Goal: Transaction & Acquisition: Subscribe to service/newsletter

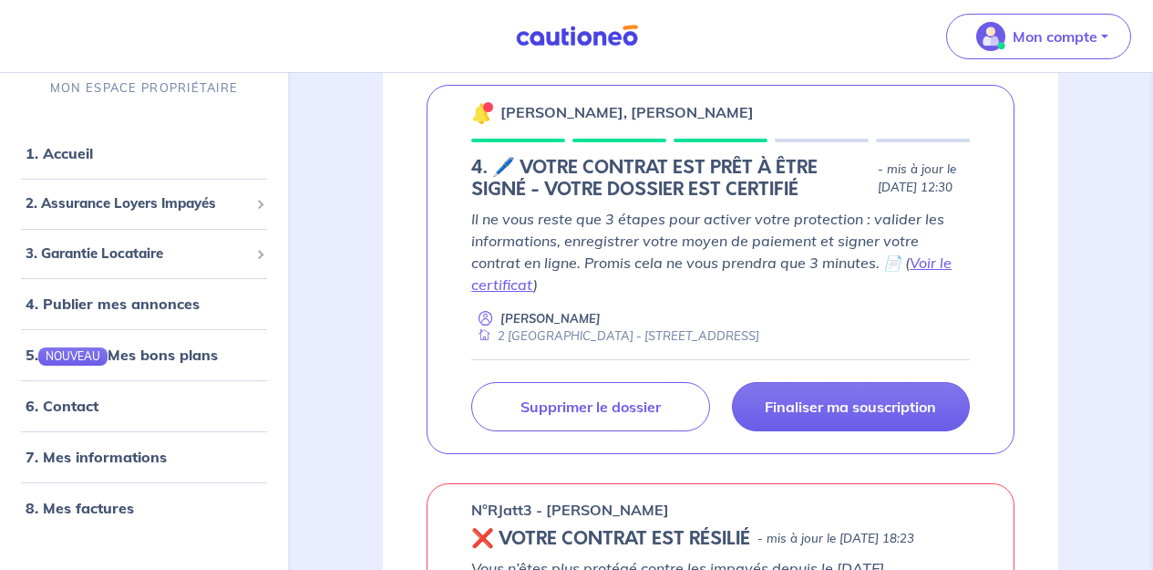
scroll to position [314, 0]
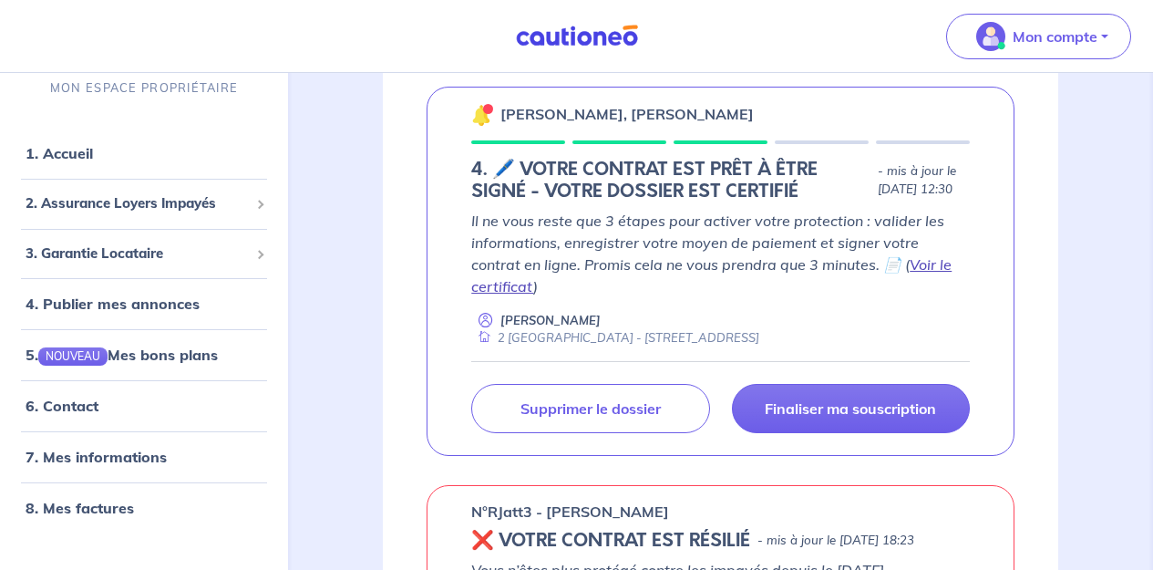
click at [899, 278] on link "Voir le certificat" at bounding box center [711, 275] width 480 height 40
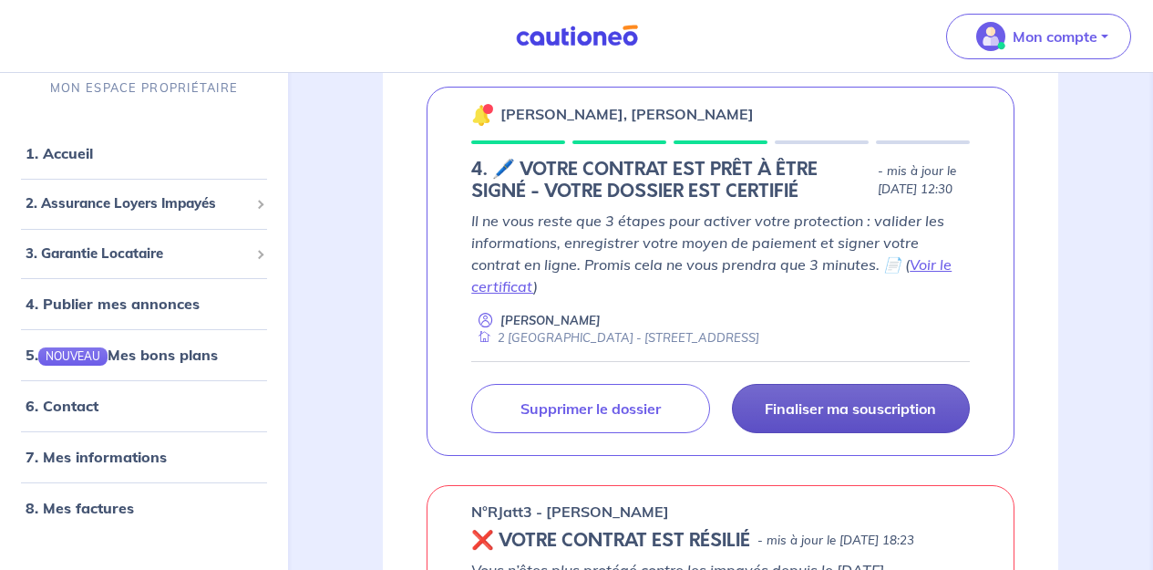
click at [816, 399] on p "Finaliser ma souscription" at bounding box center [850, 408] width 171 height 18
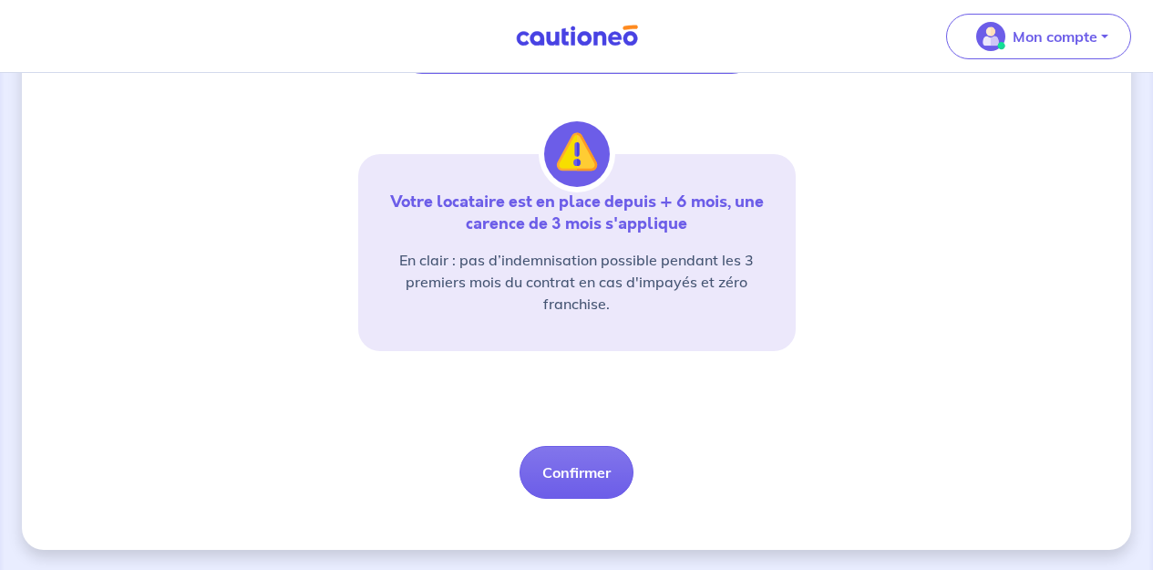
scroll to position [451, 0]
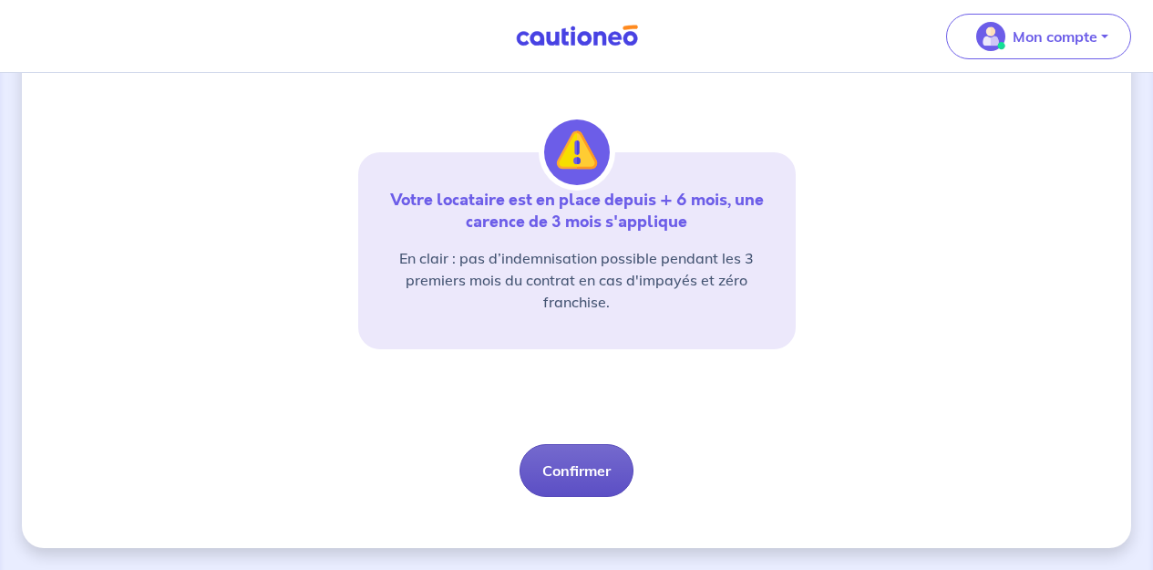
click at [587, 476] on button "Confirmer" at bounding box center [576, 470] width 114 height 53
select select "FR"
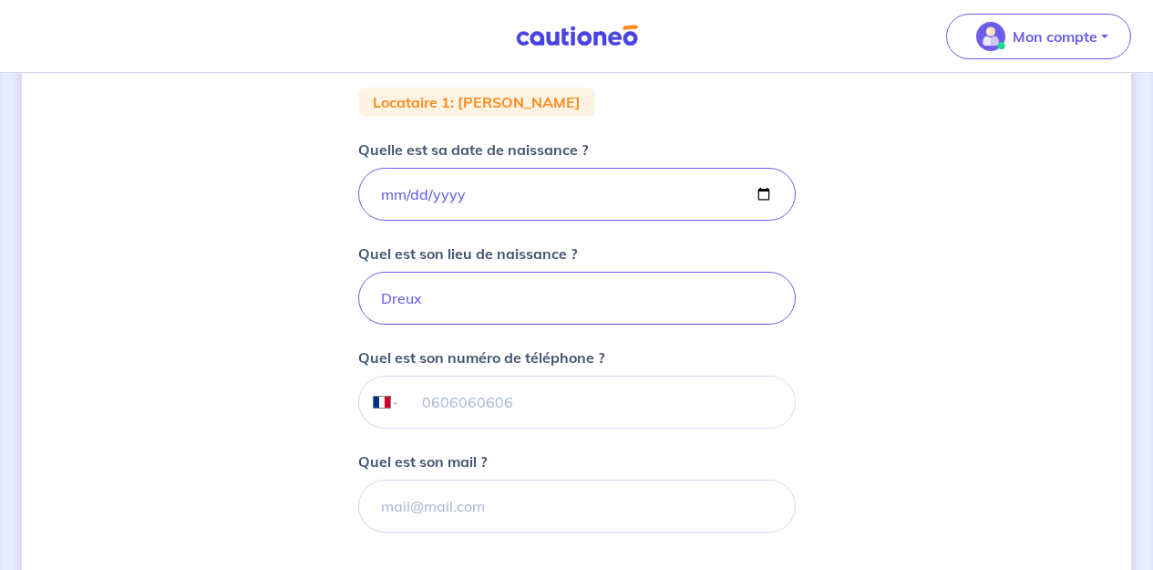
scroll to position [353, 0]
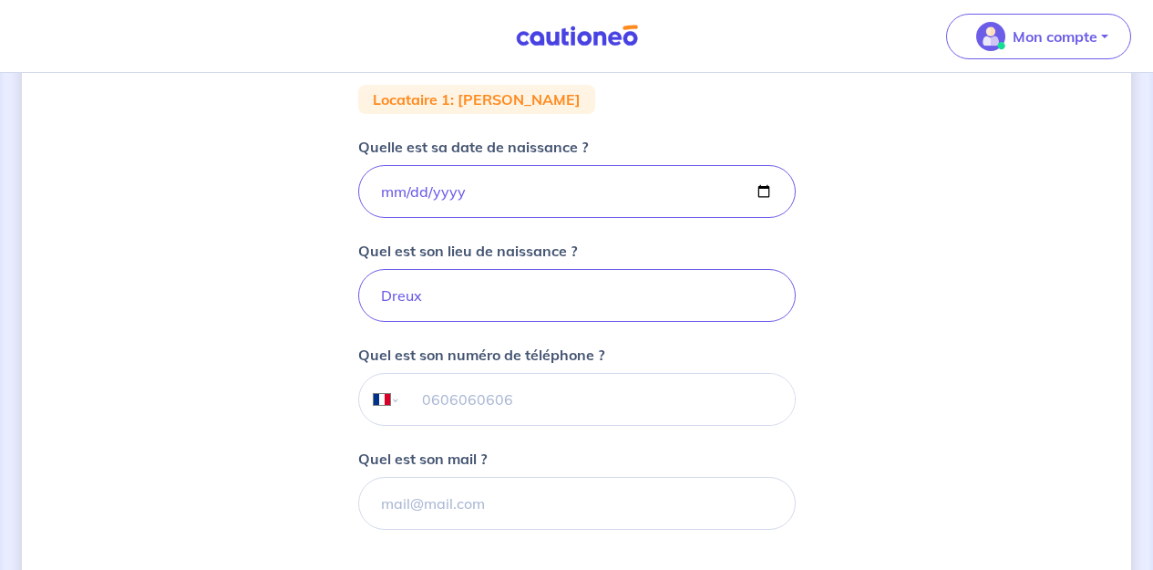
click at [412, 406] on input "tel" at bounding box center [597, 399] width 394 height 51
type input "06 62 32 24 26"
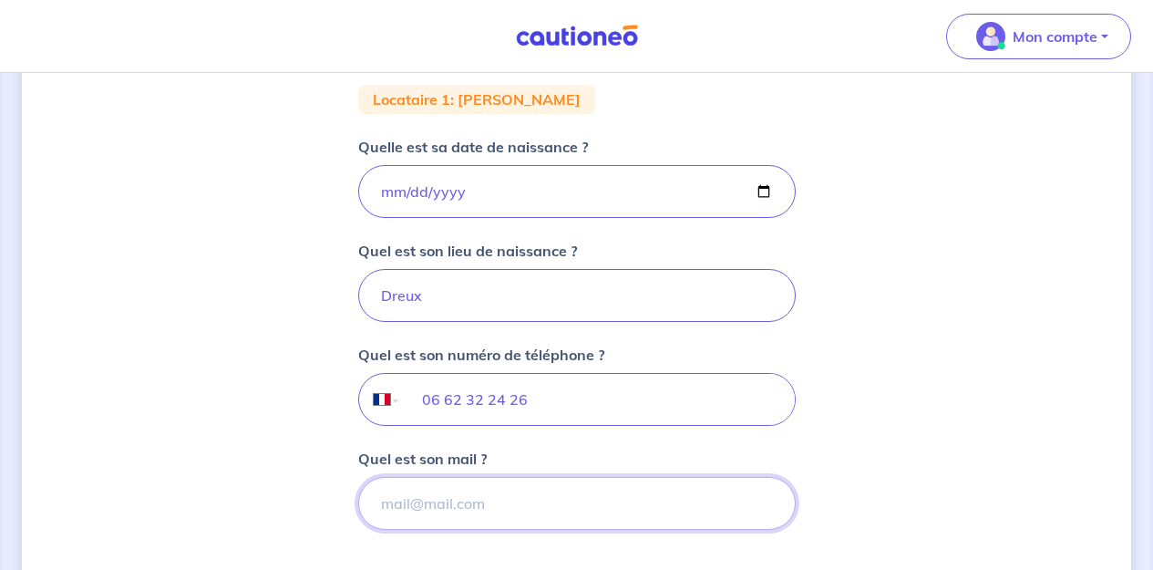
click at [392, 514] on input "Quel est son mail ?" at bounding box center [576, 503] width 437 height 53
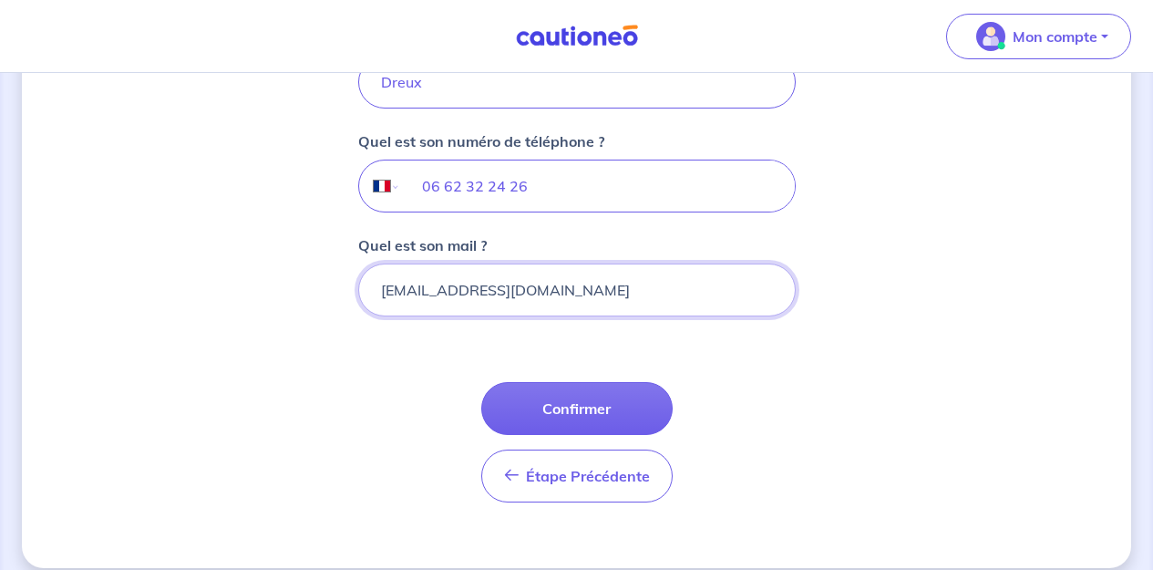
scroll to position [567, 0]
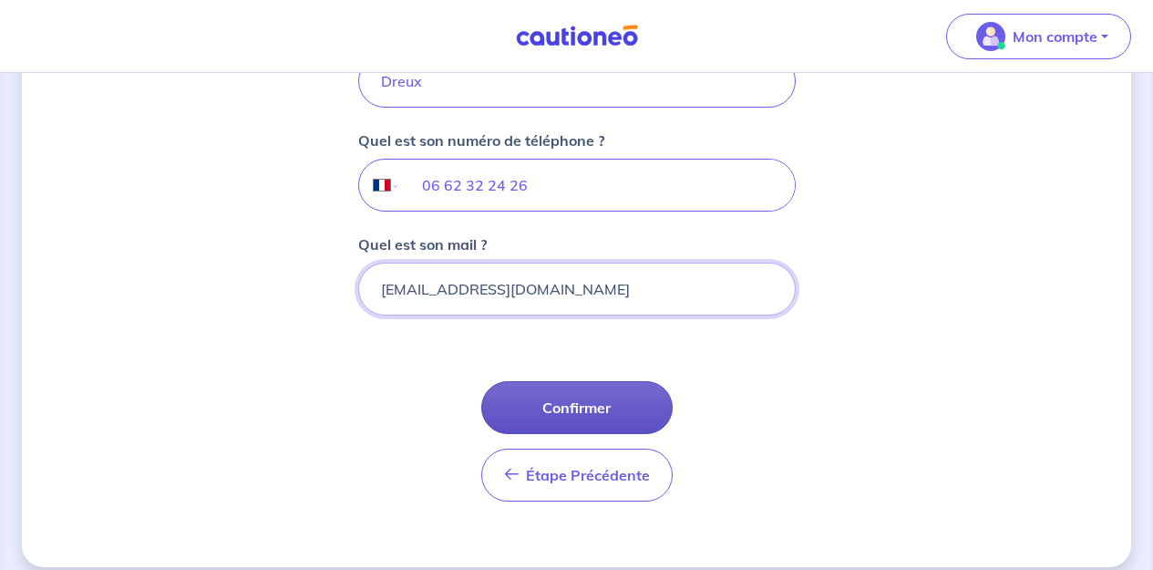
type input "phredd84@gmail.com"
click at [572, 406] on button "Confirmer" at bounding box center [576, 407] width 191 height 53
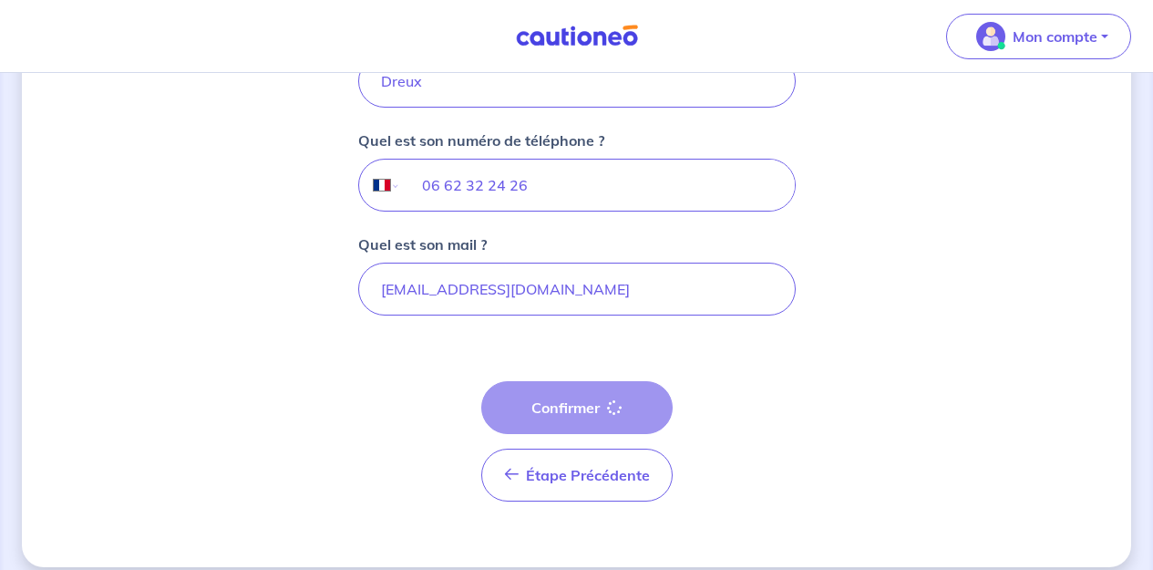
select select "FR"
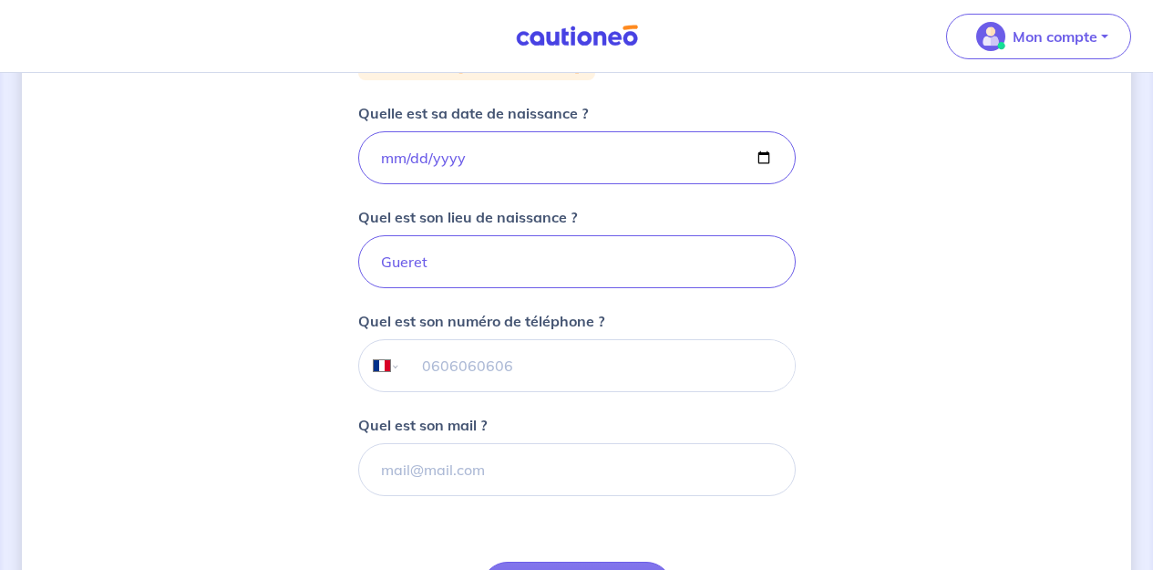
scroll to position [389, 0]
click at [410, 363] on input "tel" at bounding box center [597, 362] width 394 height 51
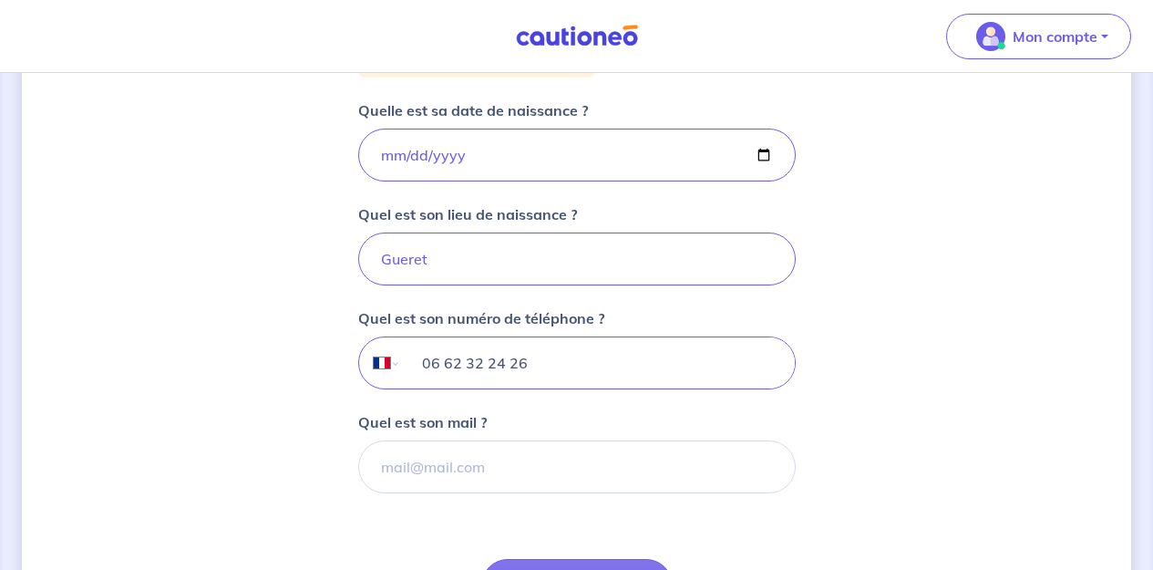
type input "06 62 32 24 26"
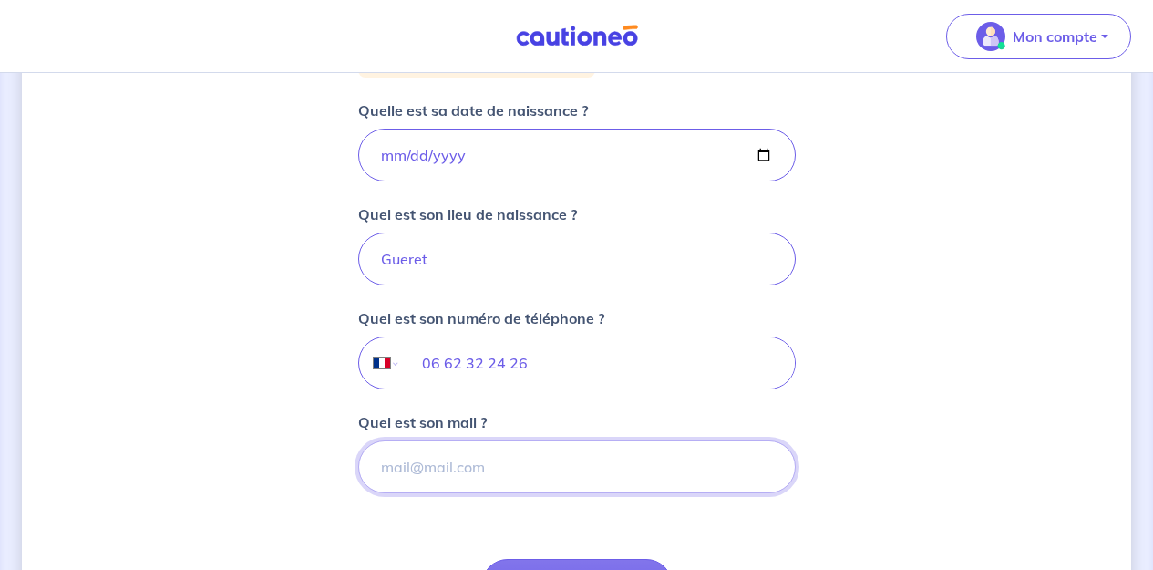
click at [452, 473] on input "Quel est son mail ?" at bounding box center [576, 466] width 437 height 53
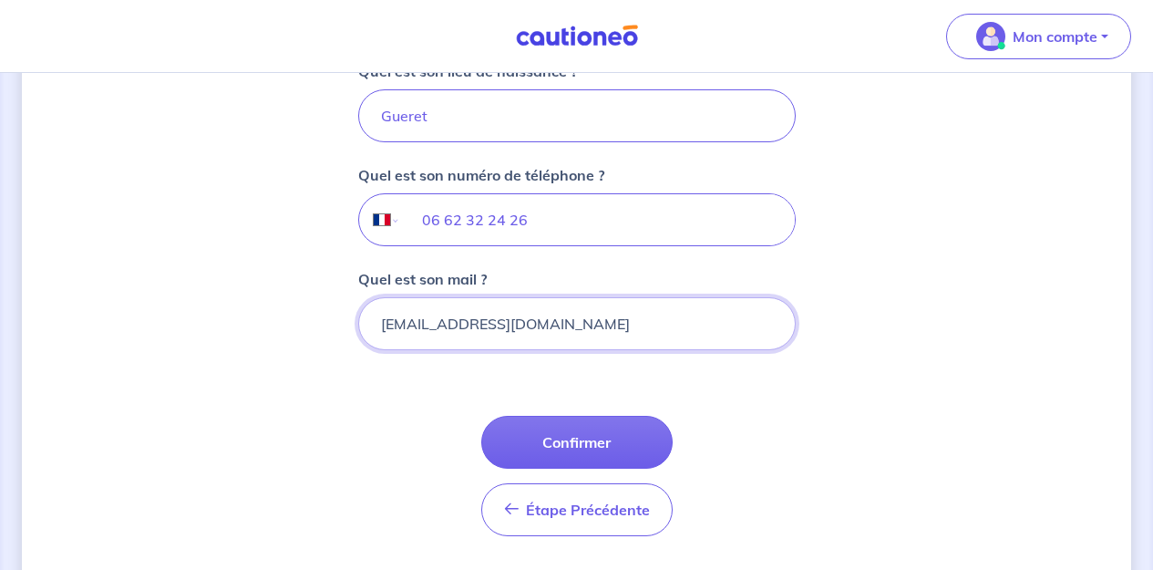
scroll to position [534, 0]
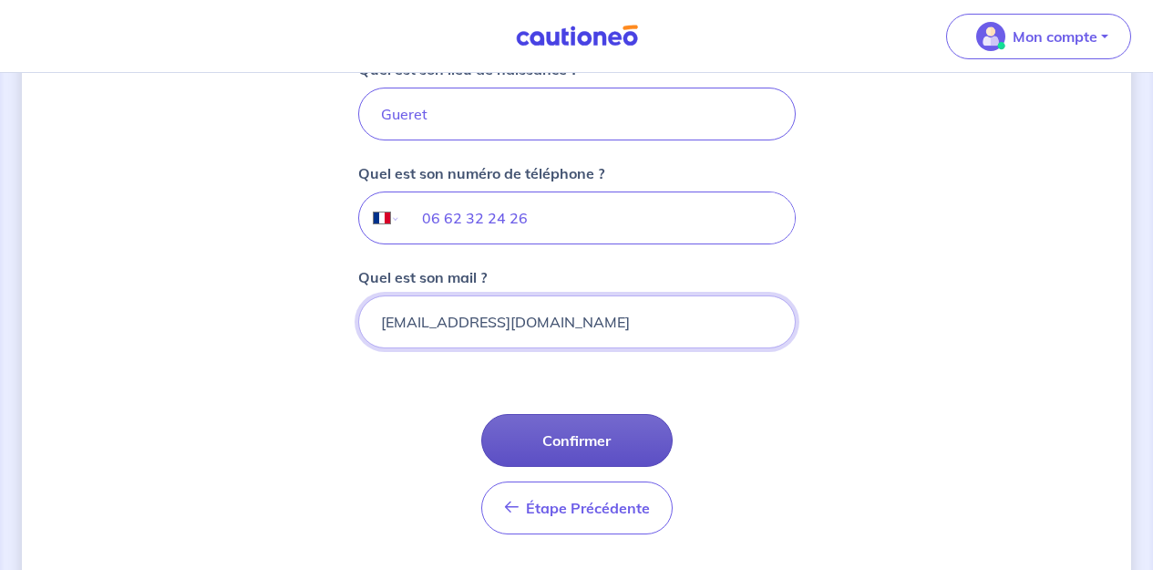
type input "phredd84@gmail.com"
click at [609, 445] on button "Confirmer" at bounding box center [576, 440] width 191 height 53
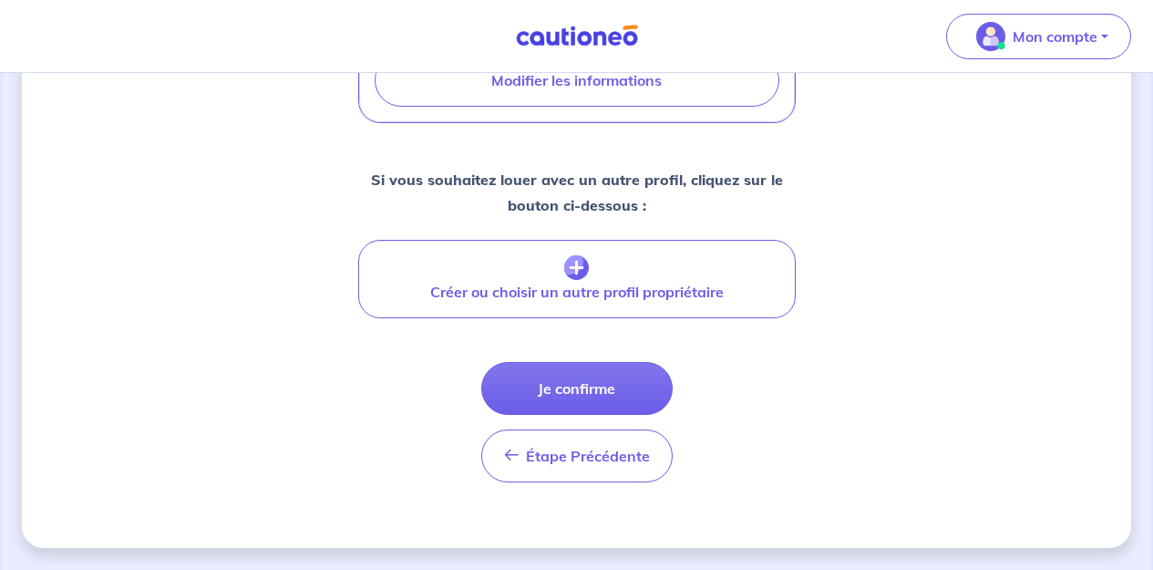
scroll to position [812, 0]
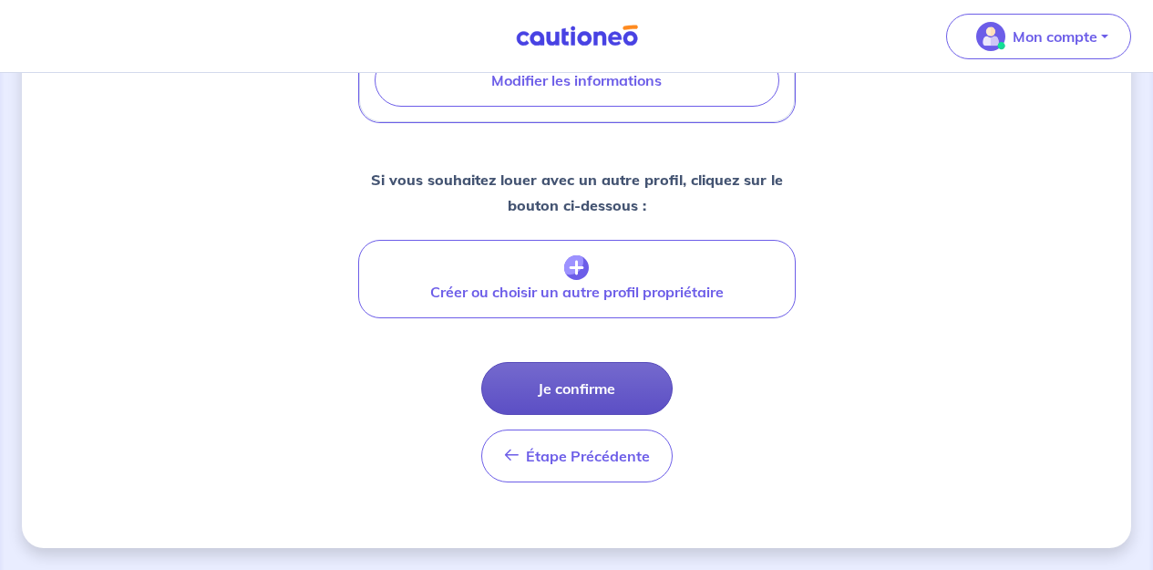
click at [592, 406] on button "Je confirme" at bounding box center [576, 388] width 191 height 53
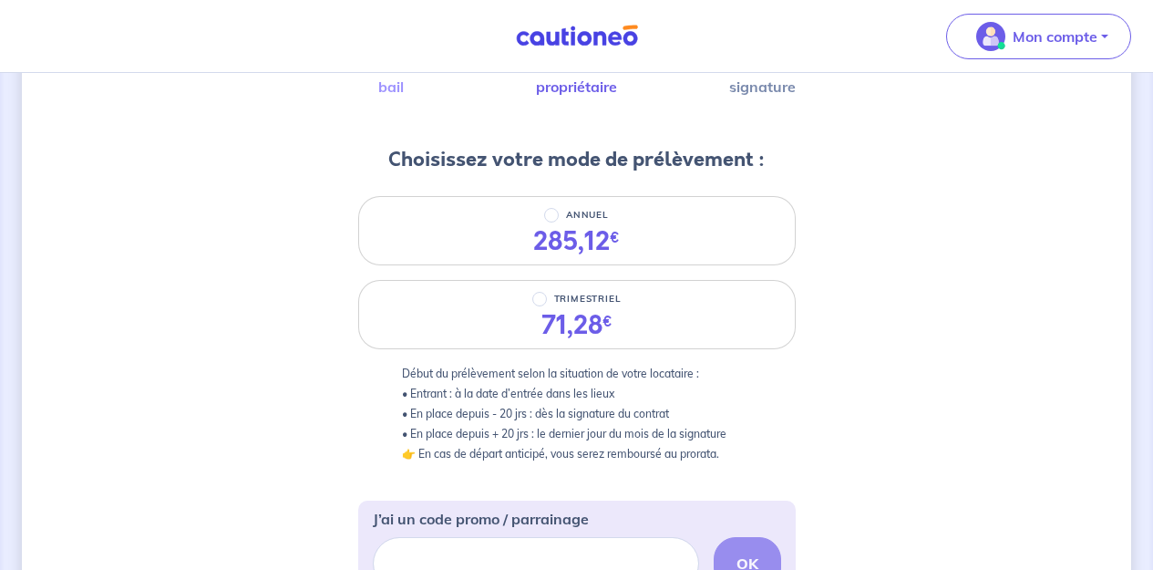
scroll to position [170, 0]
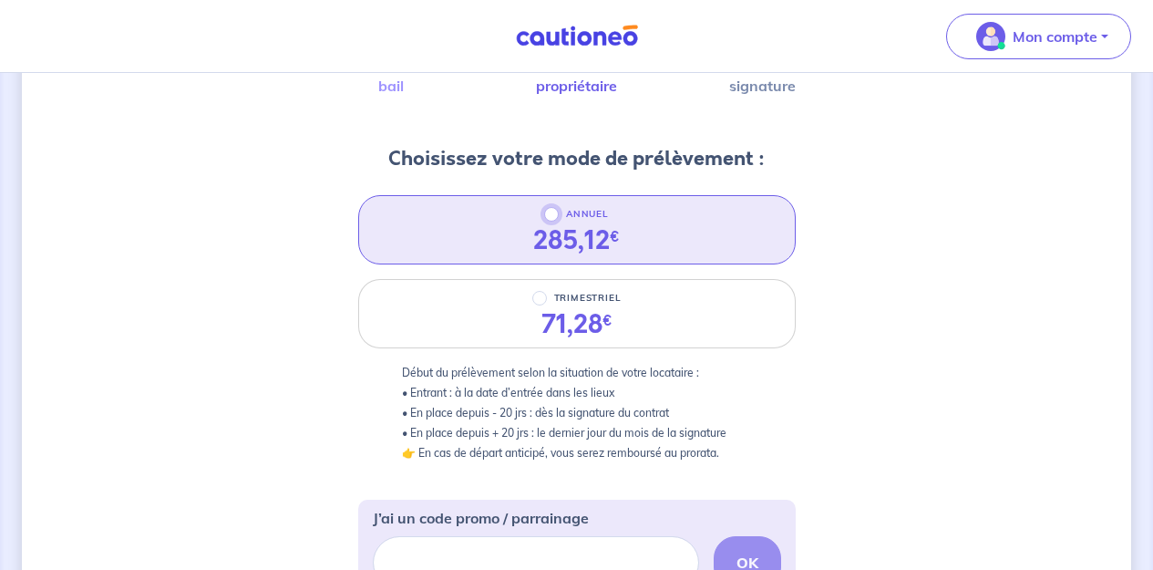
click at [552, 211] on input "ANNUEL" at bounding box center [551, 214] width 15 height 15
radio input "true"
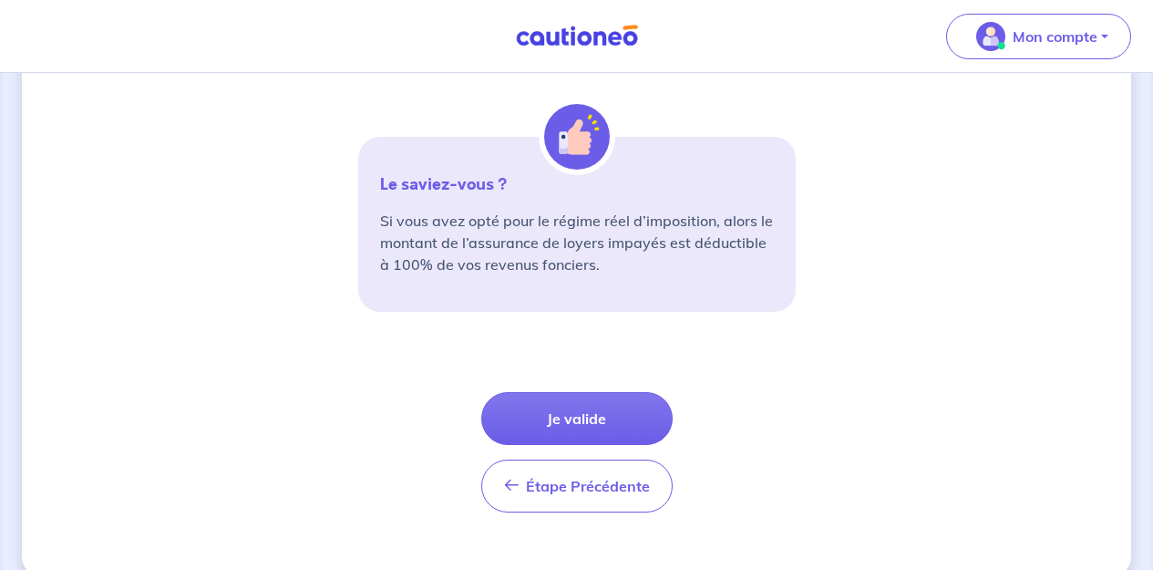
scroll to position [711, 0]
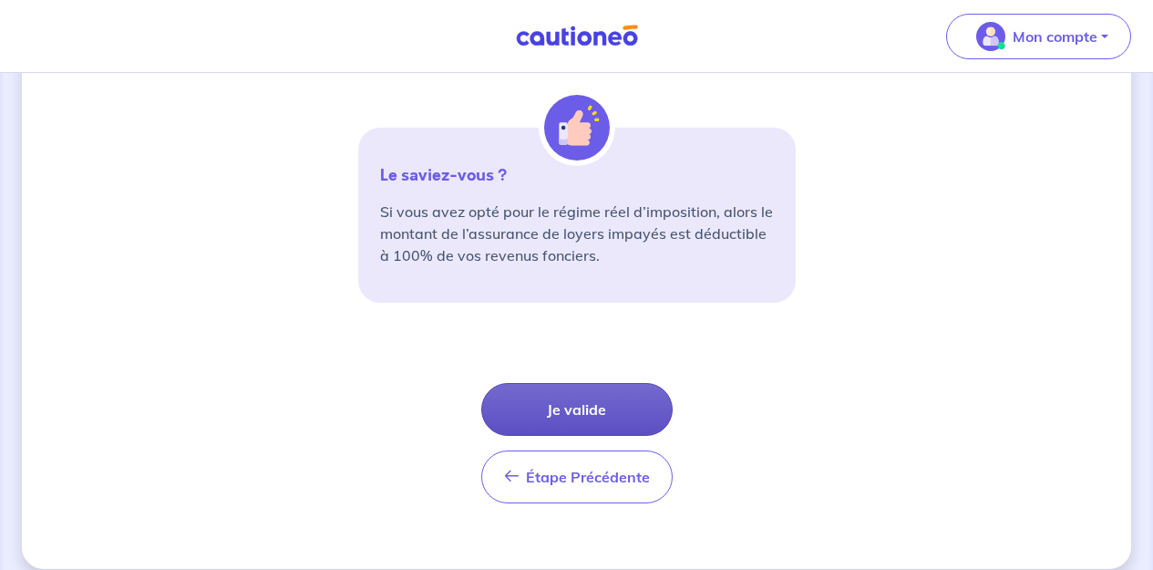
click at [568, 415] on button "Je valide" at bounding box center [576, 409] width 191 height 53
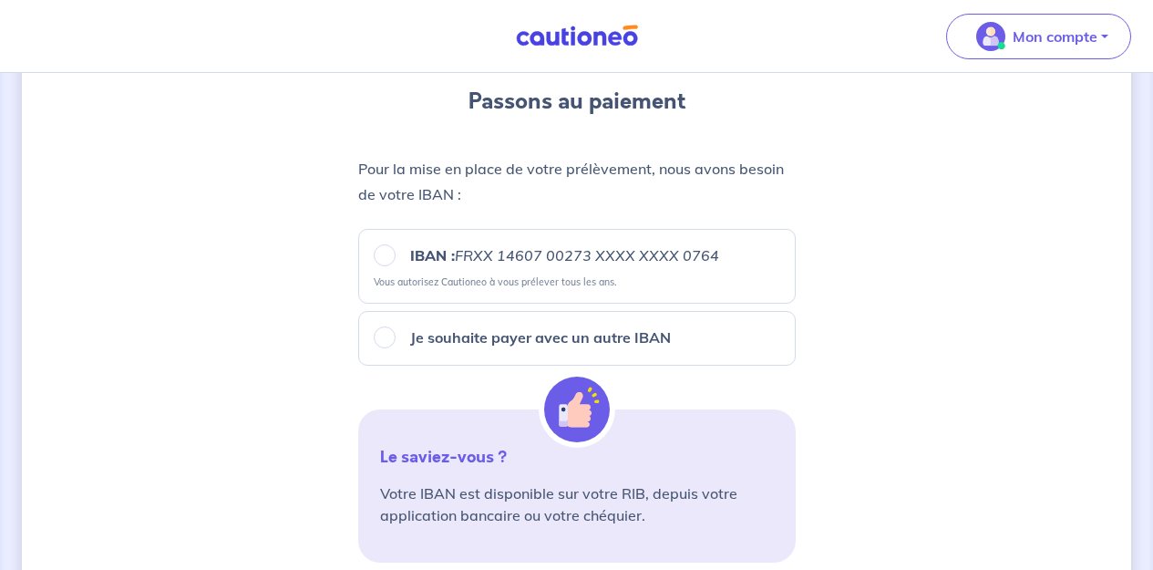
scroll to position [213, 0]
click at [382, 257] on input "IBAN : FRXX 14607 00273 XXXX XXXX 0764" at bounding box center [385, 254] width 22 height 22
radio input "true"
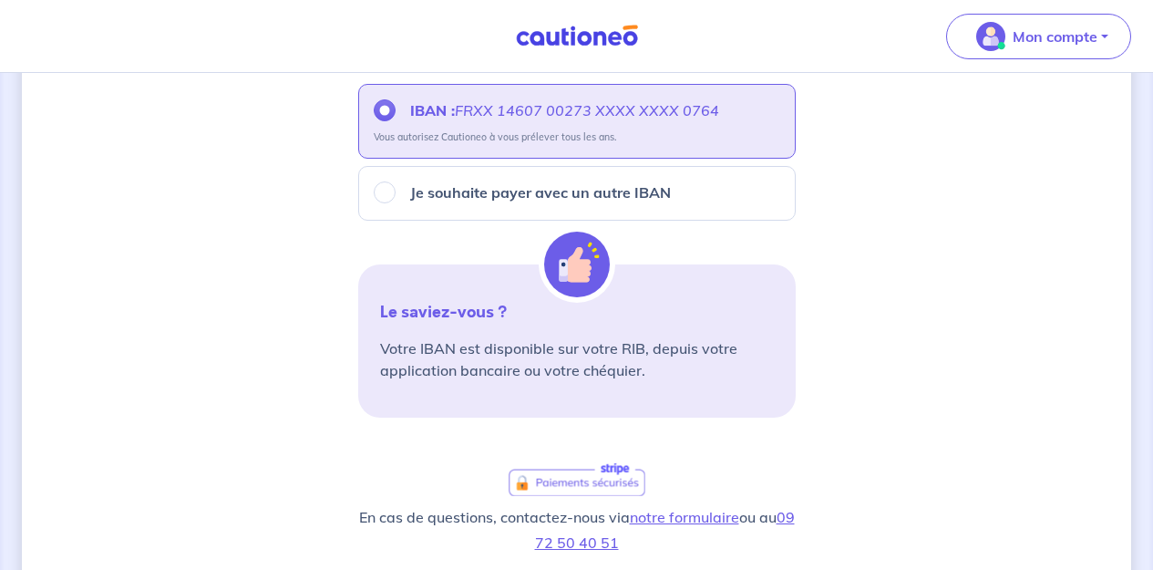
click at [991, 374] on div "3 Informations bail Informations propriétaire Paiement signature Passons au pai…" at bounding box center [576, 316] width 1109 height 1157
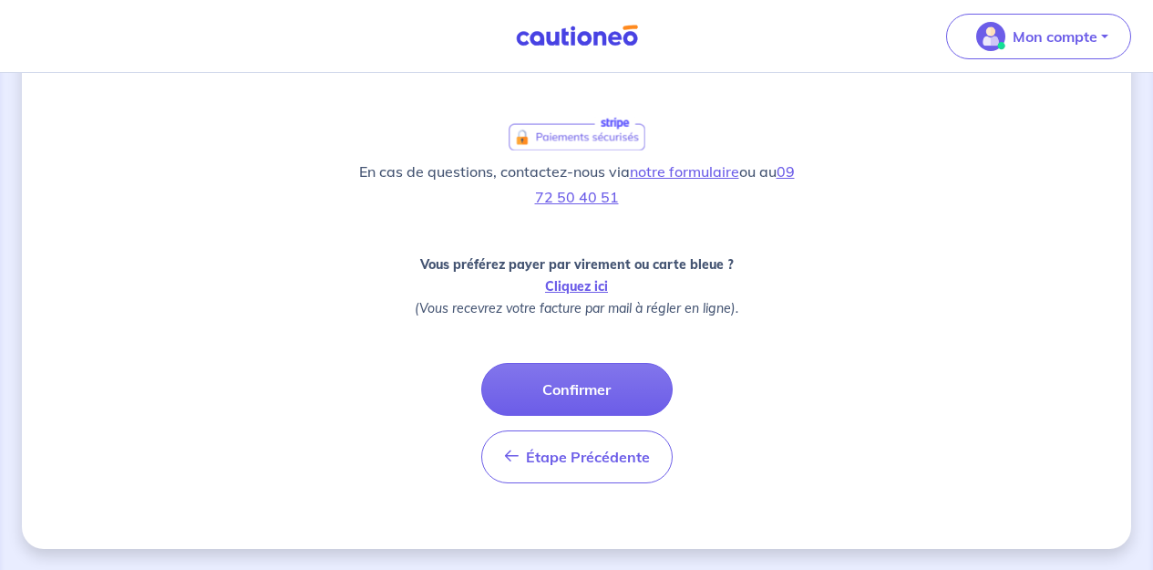
scroll to position [704, 0]
click at [575, 386] on button "Confirmer" at bounding box center [576, 388] width 191 height 53
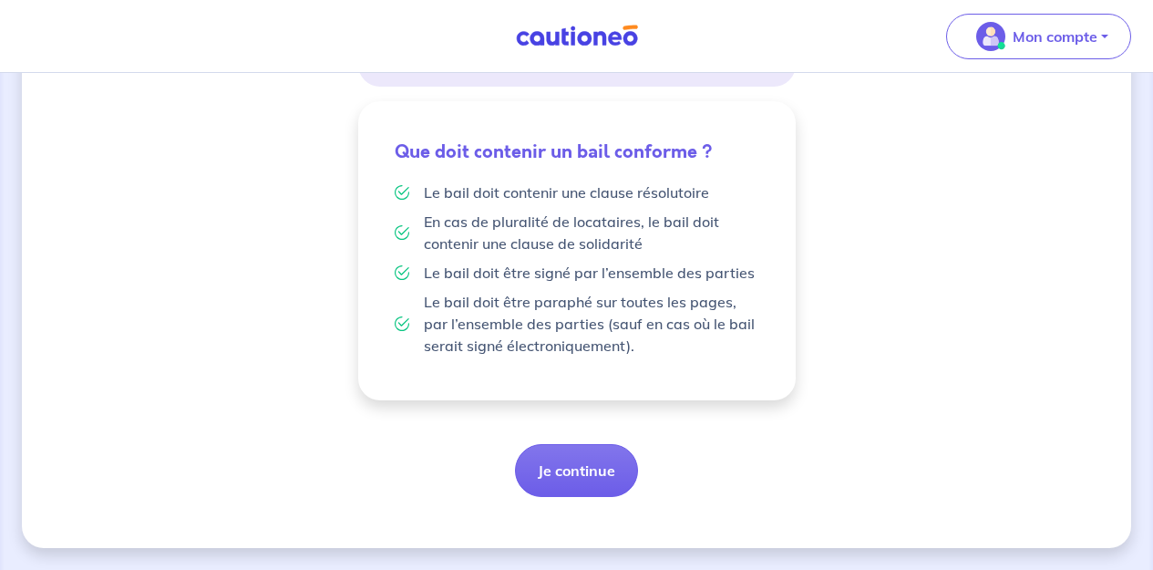
scroll to position [430, 0]
click at [583, 472] on button "Je continue" at bounding box center [576, 471] width 123 height 53
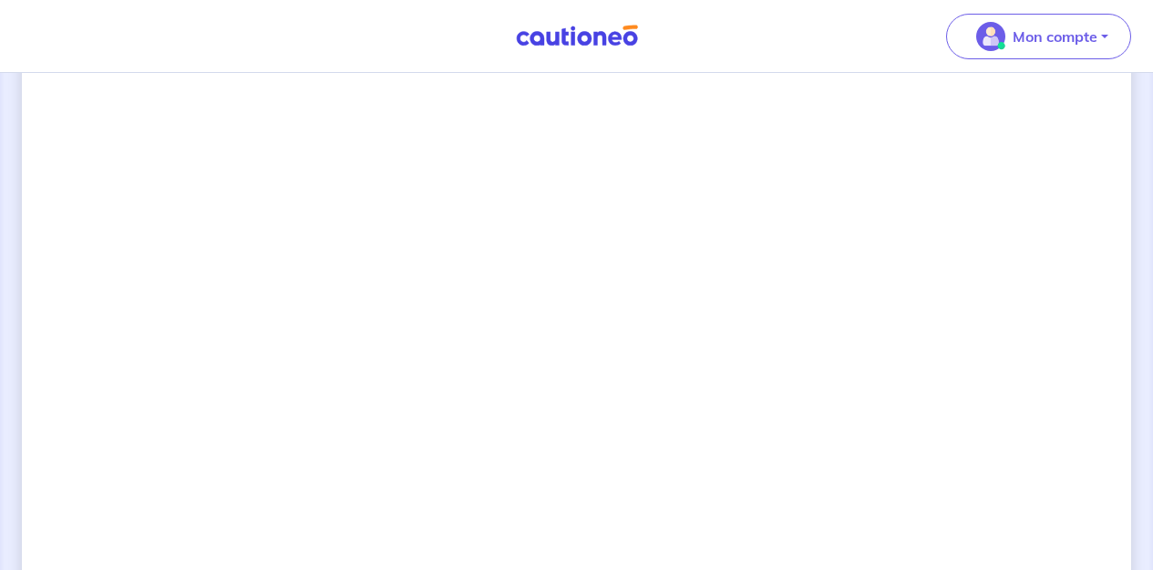
scroll to position [1434, 0]
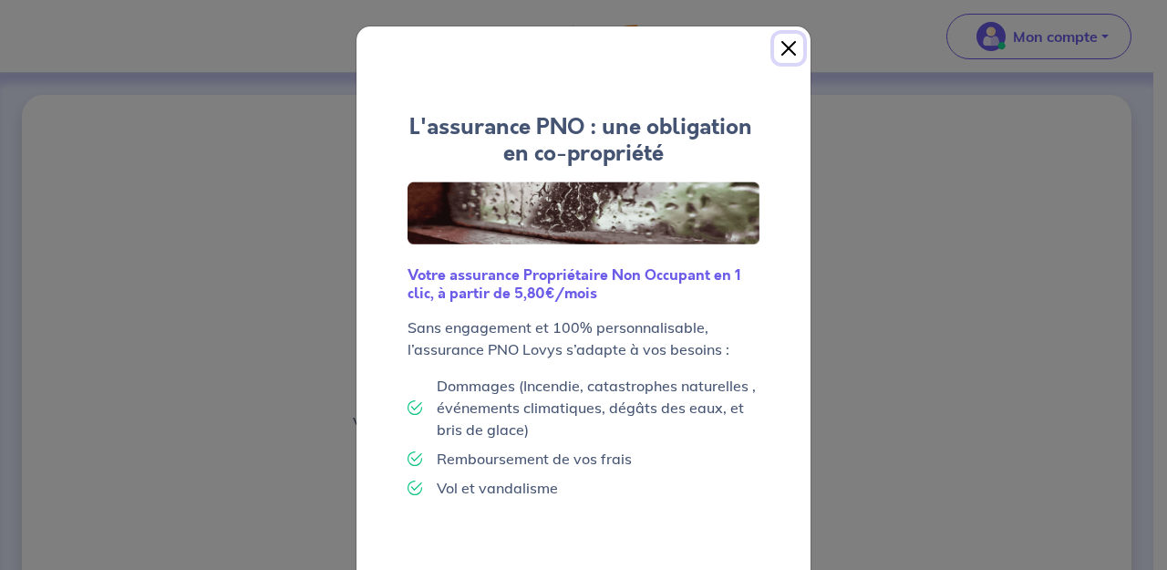
click at [788, 40] on button "Close" at bounding box center [788, 48] width 29 height 29
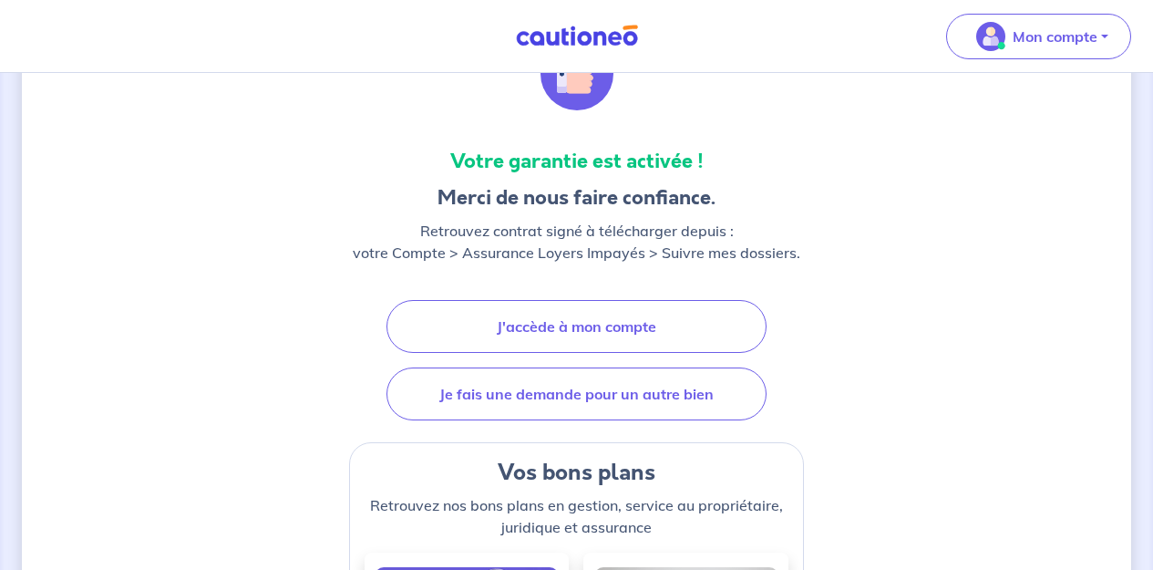
scroll to position [152, 0]
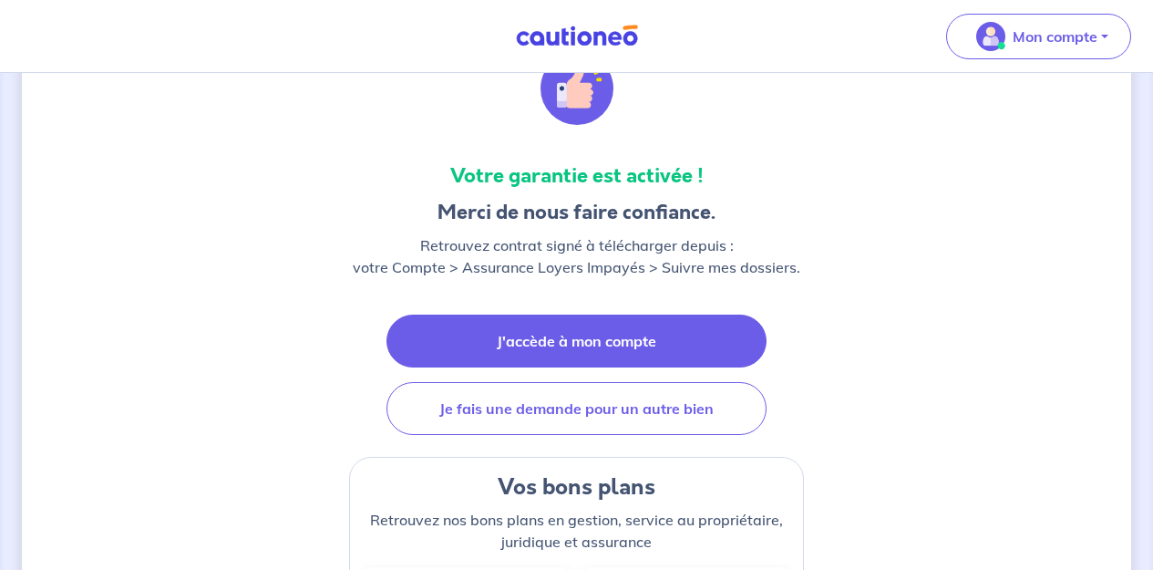
click at [666, 340] on link "J'accède à mon compte" at bounding box center [576, 340] width 380 height 53
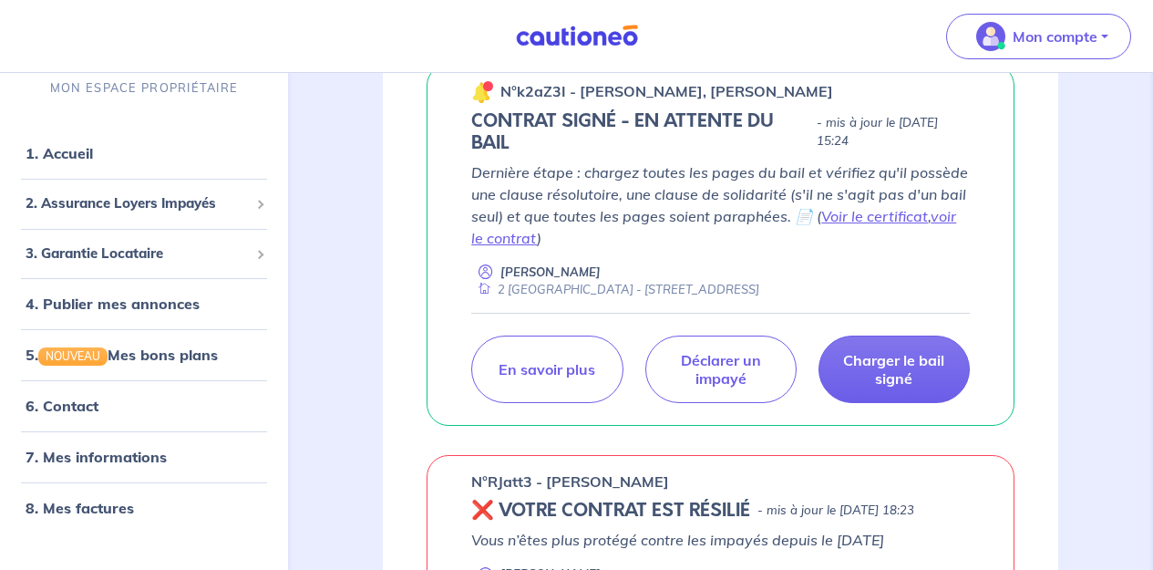
scroll to position [345, 0]
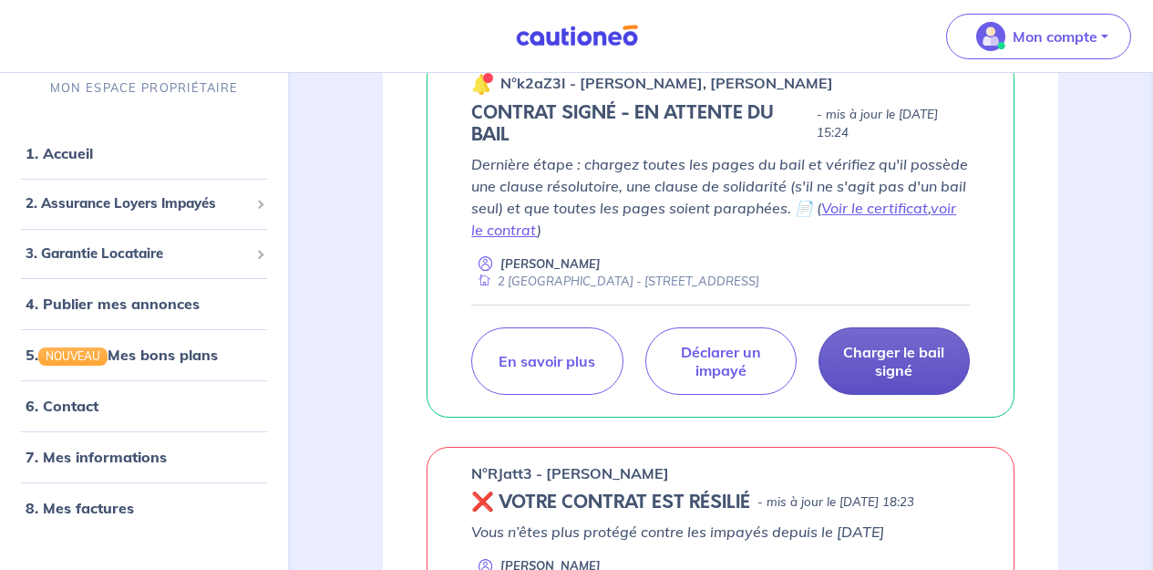
click at [878, 360] on p "Charger le bail signé" at bounding box center [894, 361] width 106 height 36
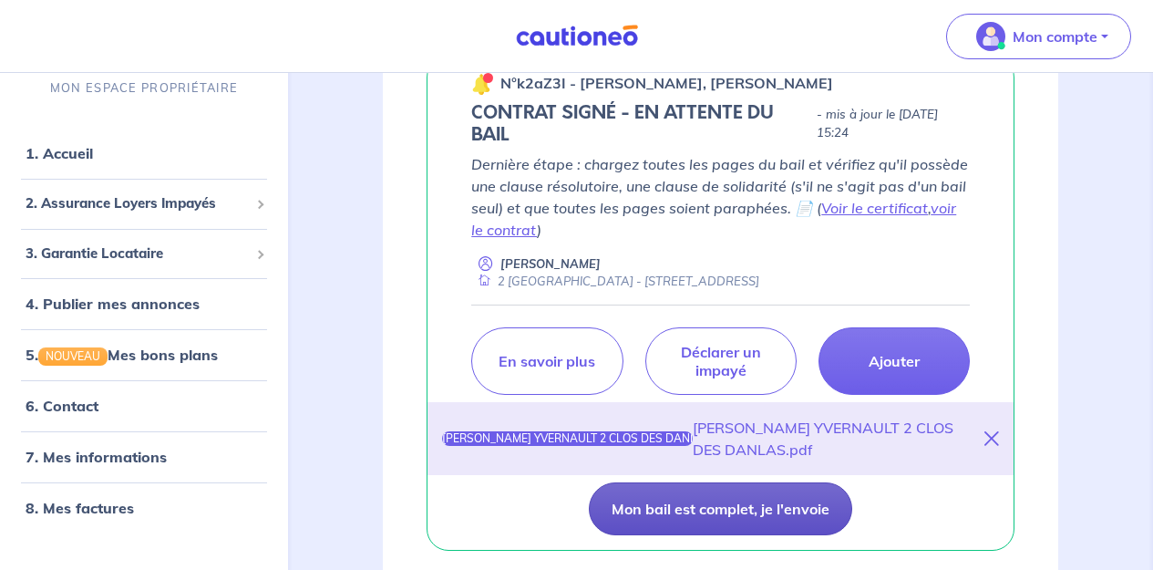
click at [737, 512] on button "Mon bail est complet, je l'envoie" at bounding box center [720, 508] width 263 height 53
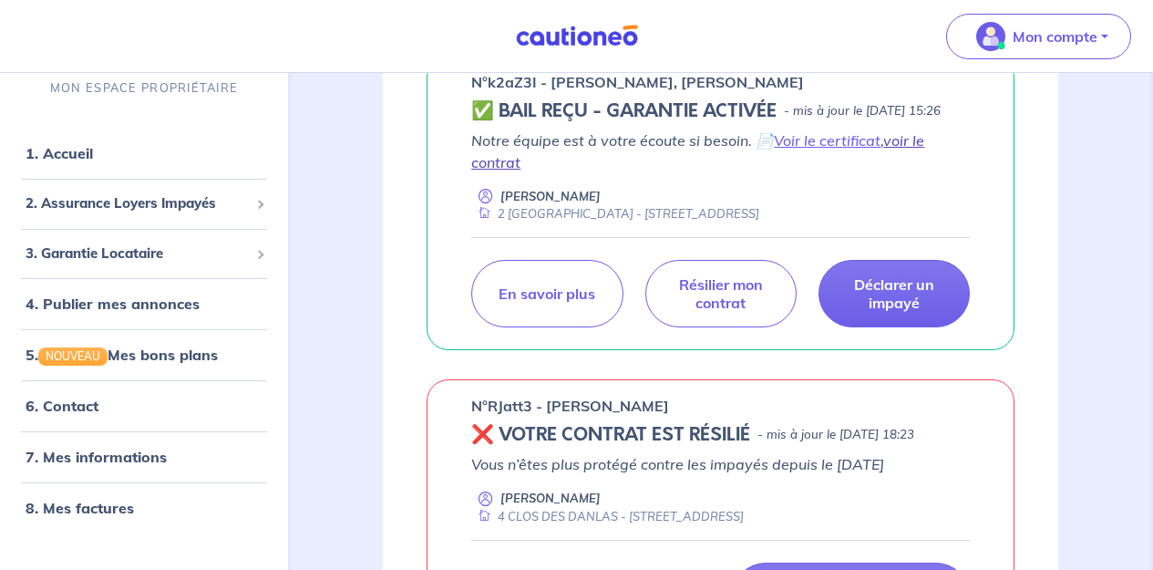
click at [910, 162] on link "voir le contrat" at bounding box center [697, 151] width 453 height 40
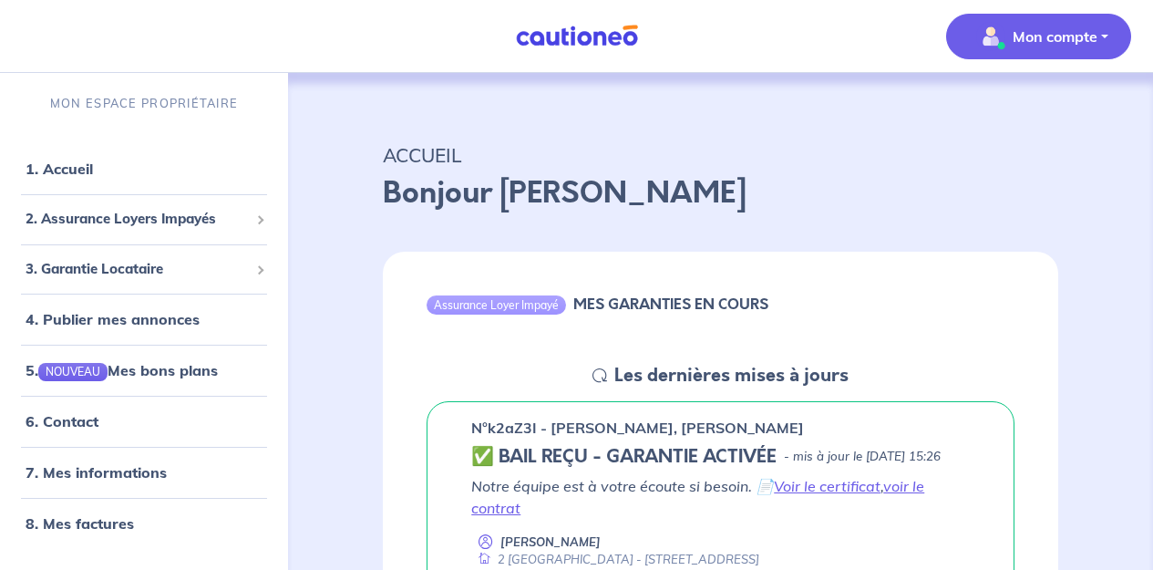
click at [1022, 36] on p "Mon compte" at bounding box center [1055, 37] width 85 height 22
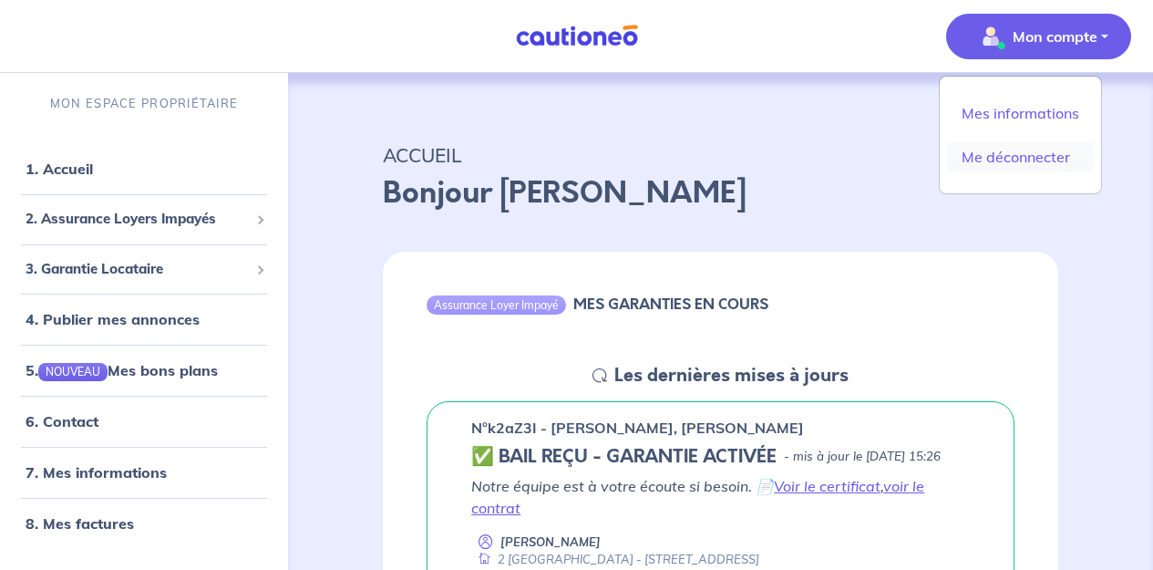
click at [997, 159] on link "Me déconnecter" at bounding box center [1020, 156] width 147 height 29
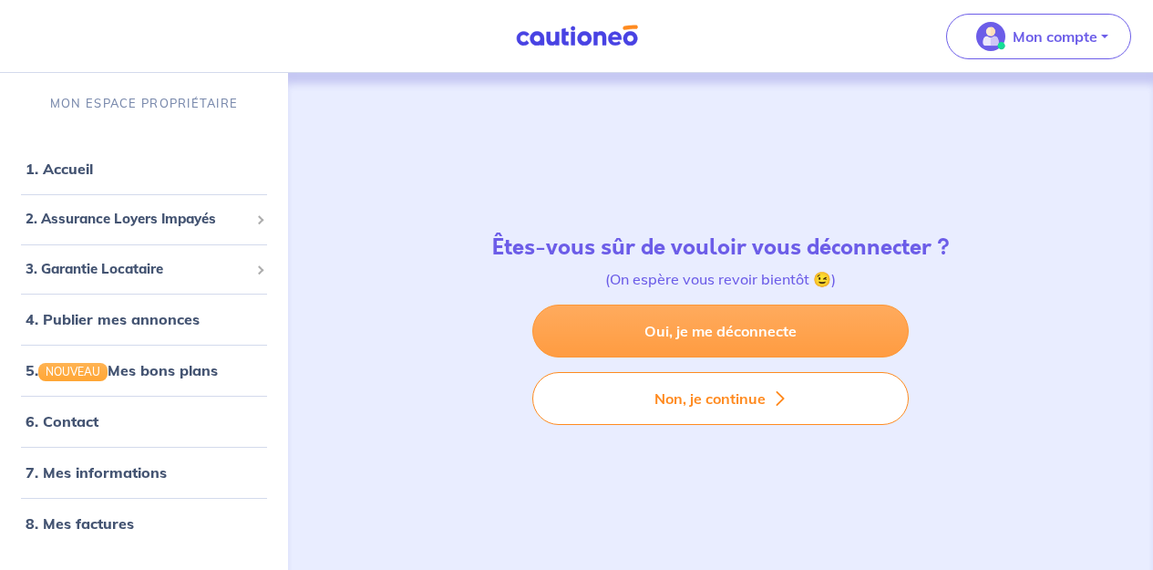
click at [695, 332] on link "Oui, je me déconnecte" at bounding box center [720, 330] width 376 height 53
